Goal: Information Seeking & Learning: Learn about a topic

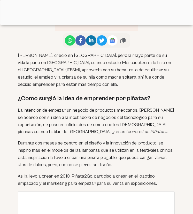
scroll to position [349, 0]
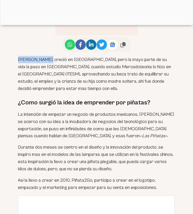
drag, startPoint x: 19, startPoint y: 59, endPoint x: 46, endPoint y: 58, distance: 27.0
click at [46, 58] on p "[PERSON_NAME], creció en [GEOGRAPHIC_DATA], pero la mayo parte de su vida la pa…" at bounding box center [96, 74] width 157 height 36
copy p "Yanalteh Solis"
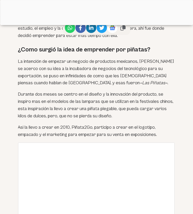
scroll to position [439, 0]
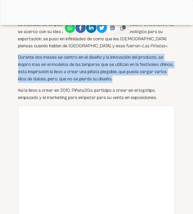
drag, startPoint x: 18, startPoint y: 57, endPoint x: 113, endPoint y: 81, distance: 97.7
click at [113, 81] on p "Durante dos meses se centro en el diseño y la innovación del producto, se inspi…" at bounding box center [96, 68] width 157 height 29
copy p "Durante dos meses se centro en el diseño y la innovación del producto, se inspi…"
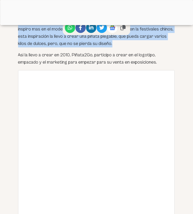
scroll to position [478, 0]
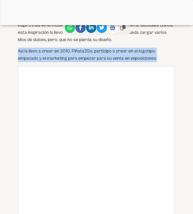
drag, startPoint x: 17, startPoint y: 50, endPoint x: 159, endPoint y: 57, distance: 143.1
copy p "Asi la llevo a crear en 2010, Piñata2Go, participo a crear en el logotipo, empa…"
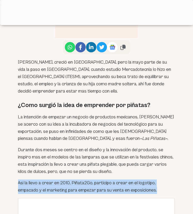
scroll to position [325, 0]
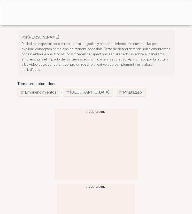
scroll to position [1240, 0]
